Goal: Navigation & Orientation: Understand site structure

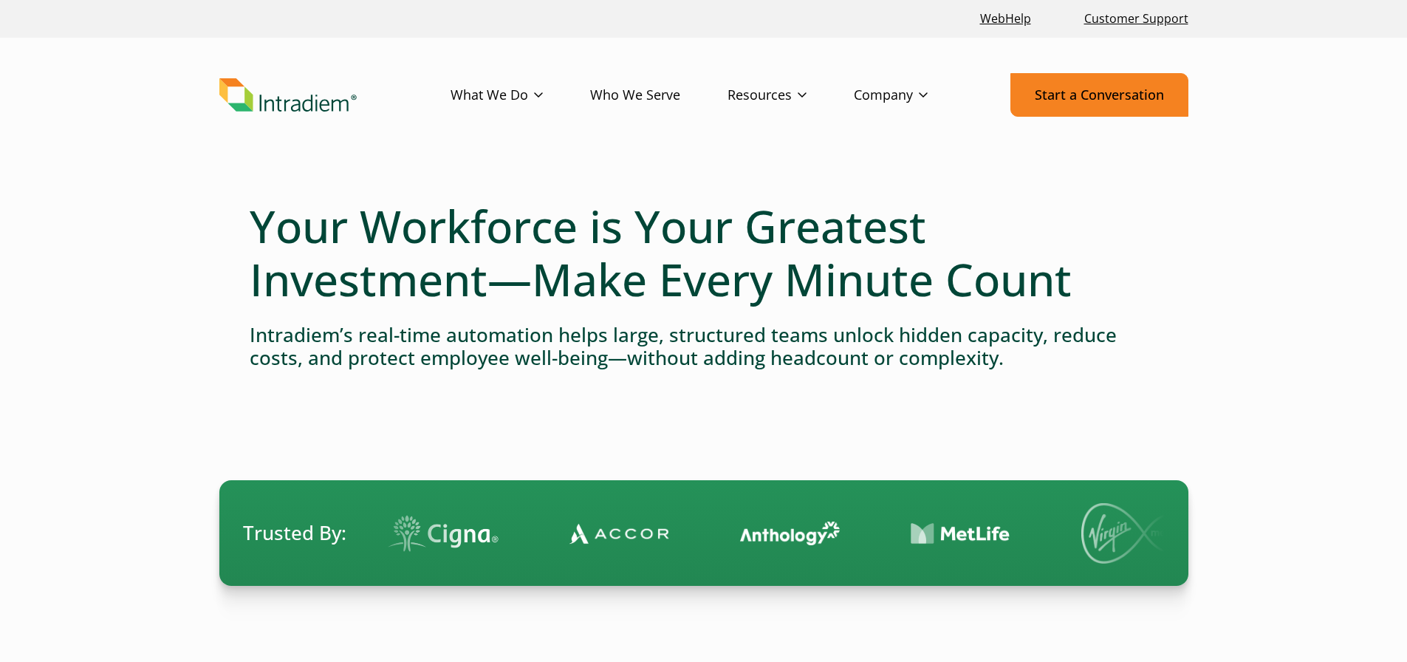
click at [1071, 102] on link "Start a Conversation" at bounding box center [1099, 95] width 178 height 44
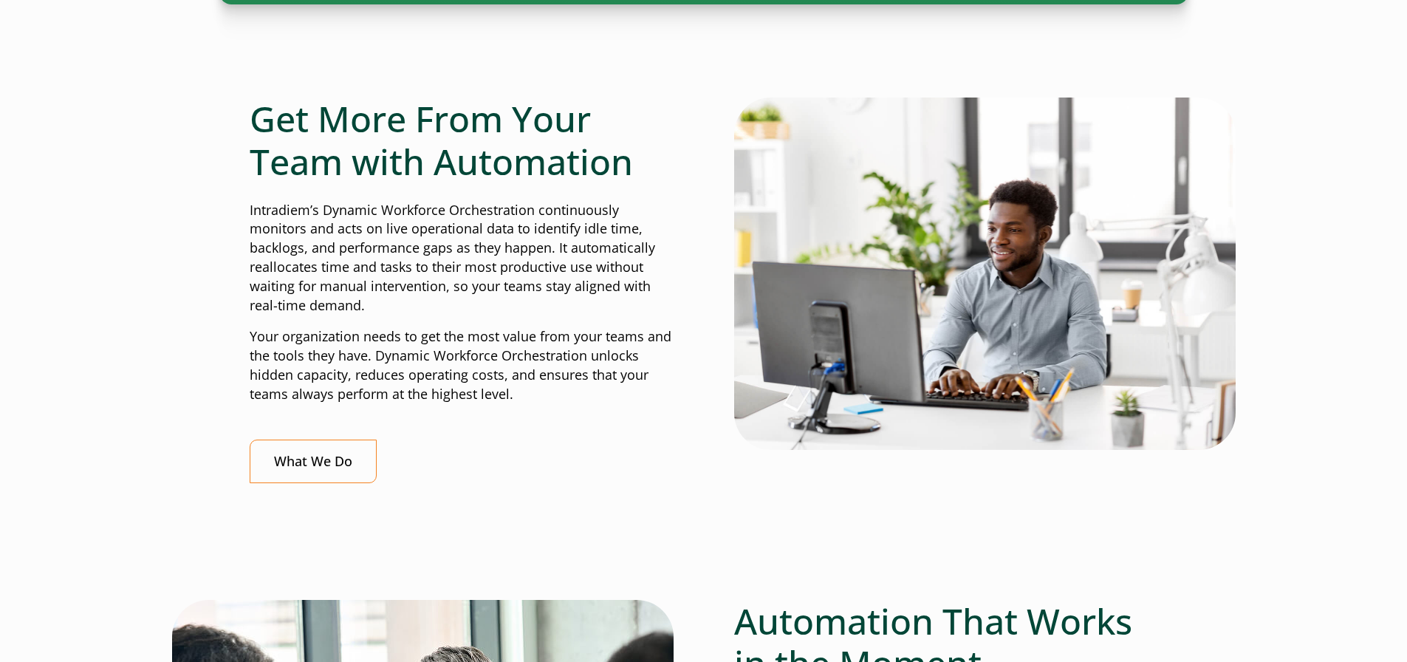
scroll to position [591, 0]
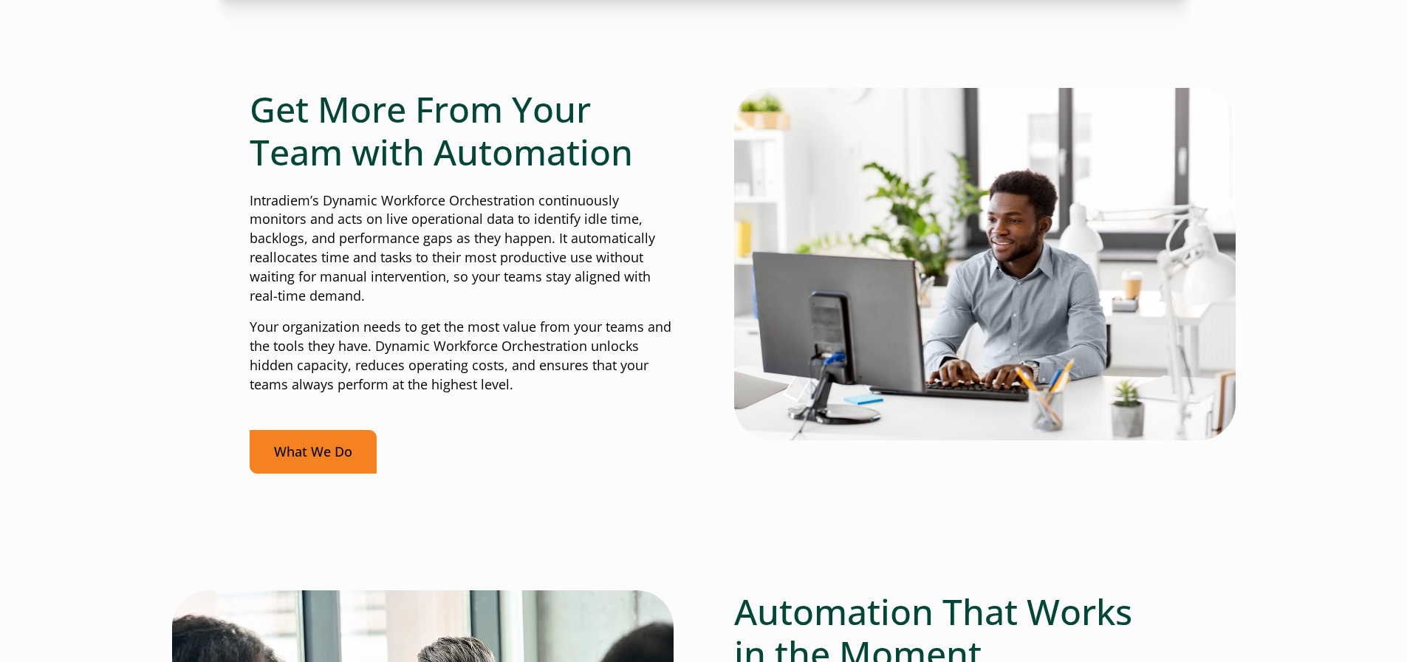
click at [318, 451] on link "What We Do" at bounding box center [313, 452] width 127 height 44
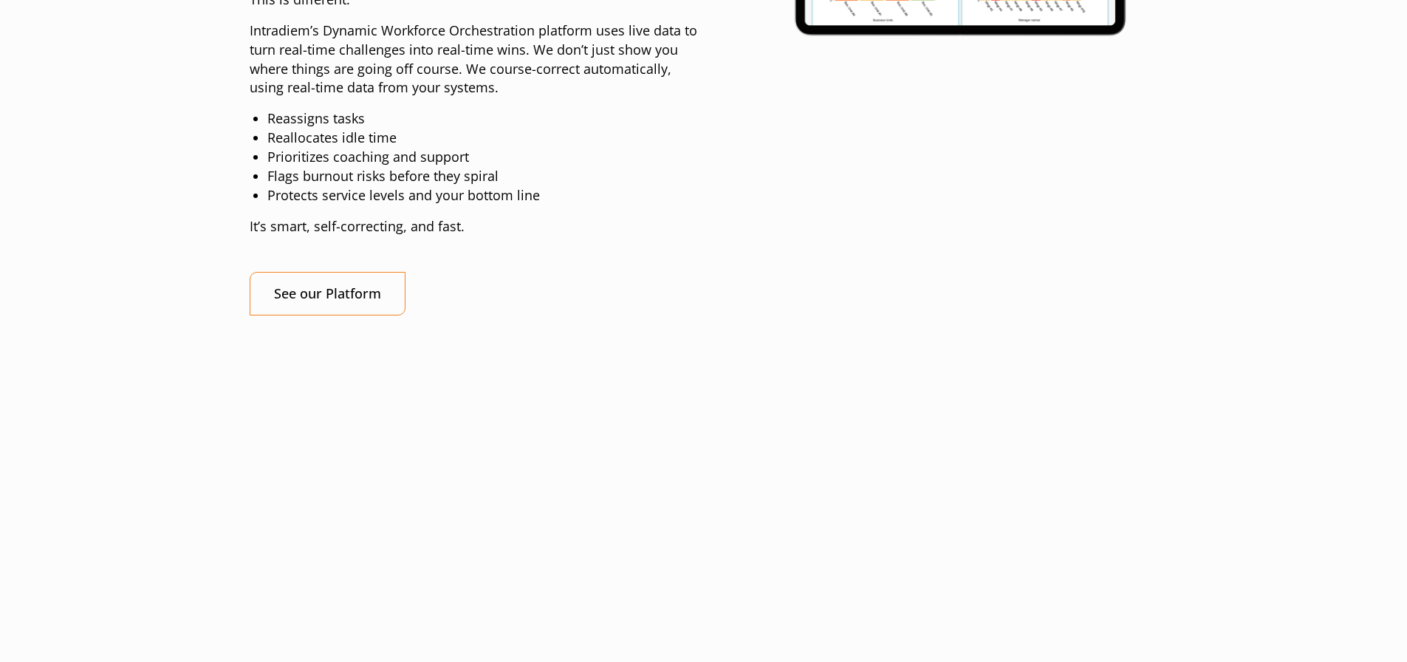
scroll to position [1551, 0]
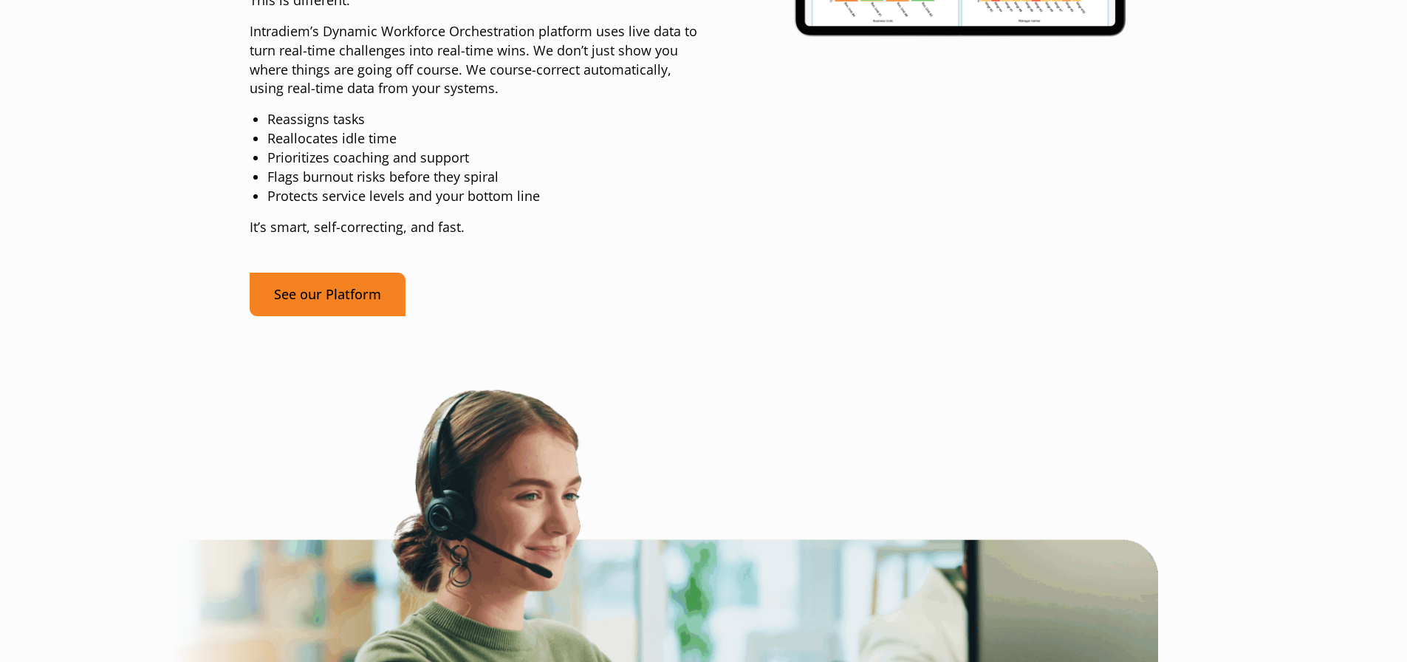
click at [325, 316] on link "See our Platform" at bounding box center [328, 294] width 156 height 44
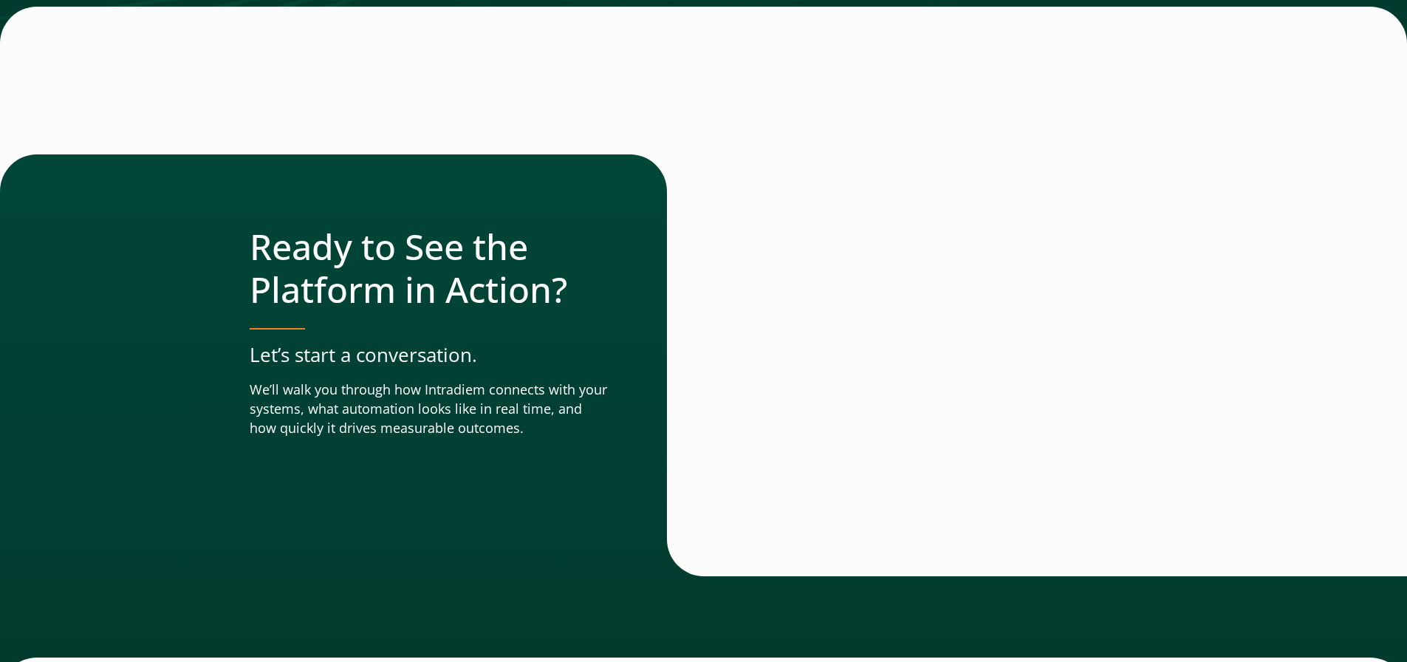
scroll to position [4874, 0]
